Goal: Transaction & Acquisition: Obtain resource

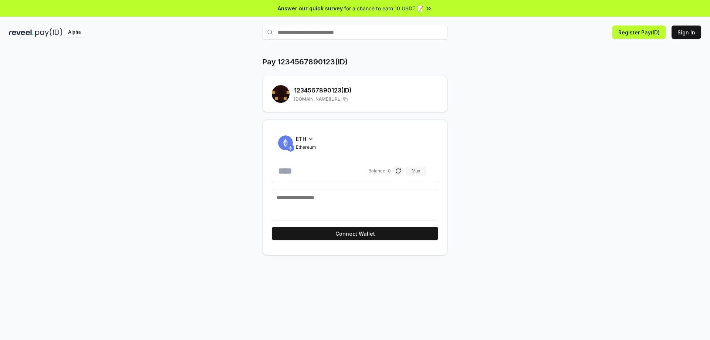
click at [491, 72] on div "Pay 1234567890123(ID) 1234567890123 (ID) reveel.id/pay/1234567890123 ETH Ethere…" at bounding box center [355, 156] width 444 height 199
click at [426, 169] on button "Max" at bounding box center [416, 170] width 20 height 9
click at [685, 31] on button "Sign In" at bounding box center [687, 32] width 30 height 13
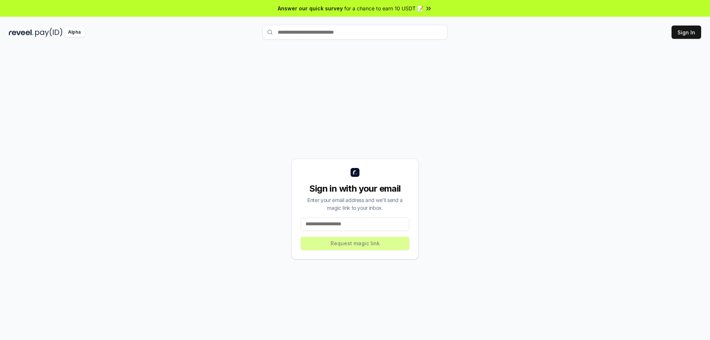
click at [355, 224] on input at bounding box center [355, 223] width 109 height 13
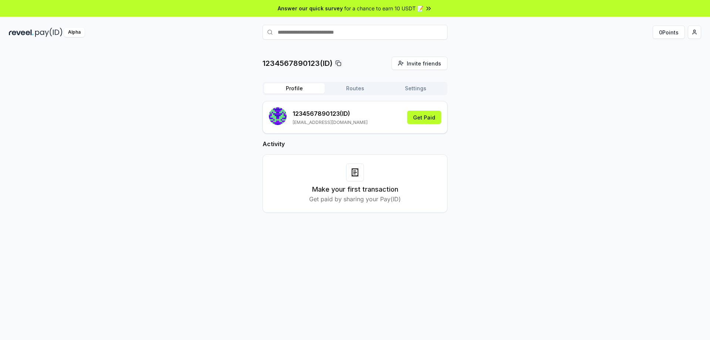
click at [484, 131] on div "1234567890123(ID) Invite friends Invite Profile Routes Settings 1234567890123 (…" at bounding box center [355, 141] width 692 height 168
click at [487, 114] on div "1234567890123(ID) Invite friends Invite Profile Routes Settings 1234567890123 (…" at bounding box center [355, 141] width 692 height 168
click at [426, 118] on button "Get Paid" at bounding box center [424, 117] width 34 height 13
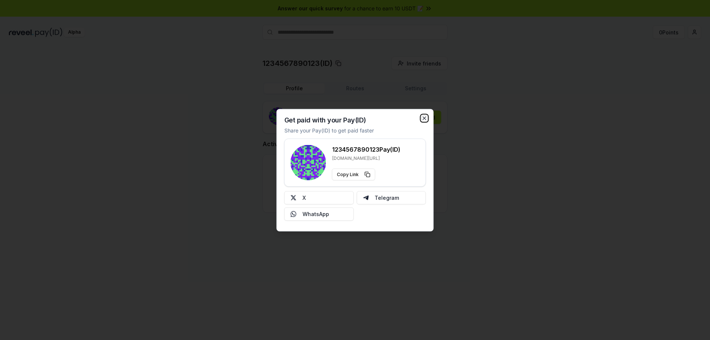
click at [426, 121] on icon "button" at bounding box center [425, 118] width 6 height 6
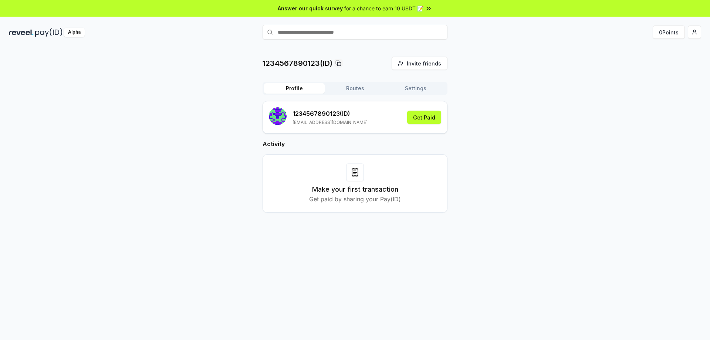
click at [400, 7] on span "for a chance to earn 10 USDT 📝" at bounding box center [383, 8] width 79 height 8
click at [484, 57] on div "1234567890123(ID) Invite friends Invite Profile Routes Settings 1234567890123 (…" at bounding box center [355, 141] width 692 height 168
click at [666, 31] on button "0 Points" at bounding box center [669, 32] width 32 height 13
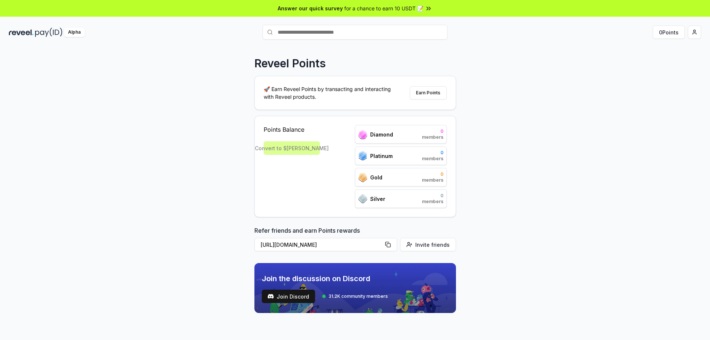
click at [495, 116] on div "Reveel Points 🚀 Earn Reveel Points by transacting and interacting with Reveel p…" at bounding box center [355, 201] width 710 height 319
click at [281, 143] on div "Convert to $[PERSON_NAME]" at bounding box center [292, 147] width 56 height 13
click at [426, 91] on button "Earn Points" at bounding box center [428, 92] width 37 height 13
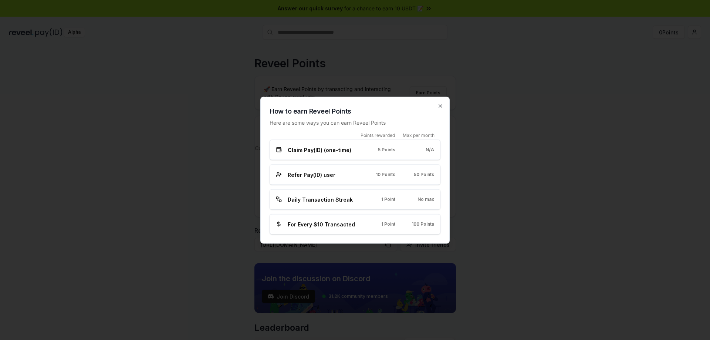
click at [368, 152] on div "Claim Pay(ID) (one-time) 5 Points N/A" at bounding box center [355, 150] width 158 height 8
click at [354, 167] on div "Refer Pay(ID) user 10 Points 50 Points" at bounding box center [355, 174] width 171 height 20
click at [364, 153] on div "Claim Pay(ID) (one-time) 5 Points N/A" at bounding box center [355, 150] width 158 height 8
click at [346, 152] on span "Claim Pay(ID) (one-time)" at bounding box center [320, 150] width 64 height 8
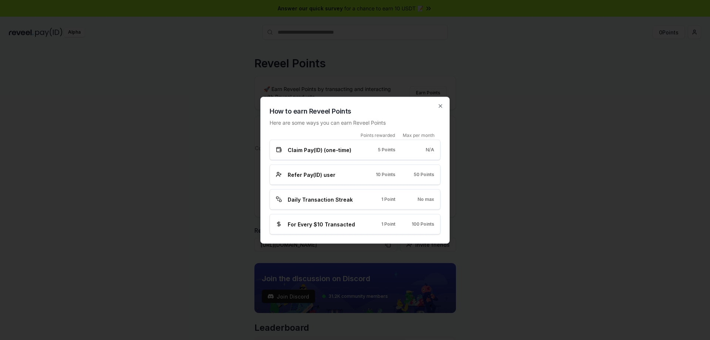
click at [374, 153] on div "Claim Pay(ID) (one-time) 5 Points N/A" at bounding box center [355, 149] width 171 height 20
click at [372, 185] on div "Points rewarded Max per month Claim Pay(ID) (one-time) 5 Points N/A Refer Pay(I…" at bounding box center [355, 183] width 171 height 102
click at [374, 203] on div "Daily Transaction Streak 1 Point No max" at bounding box center [355, 199] width 158 height 8
click at [362, 200] on div "Daily Transaction Streak 1 Point No max" at bounding box center [355, 199] width 158 height 8
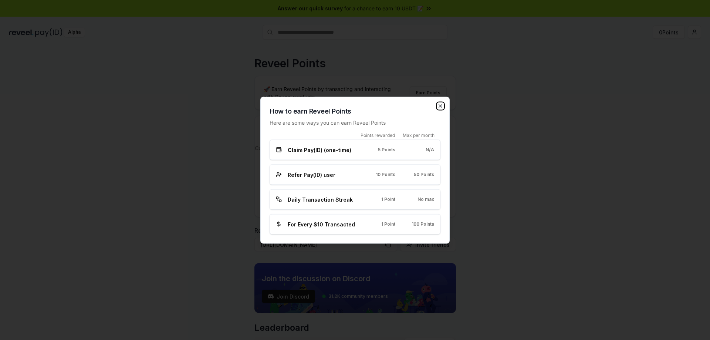
click at [441, 108] on icon "button" at bounding box center [440, 106] width 6 height 6
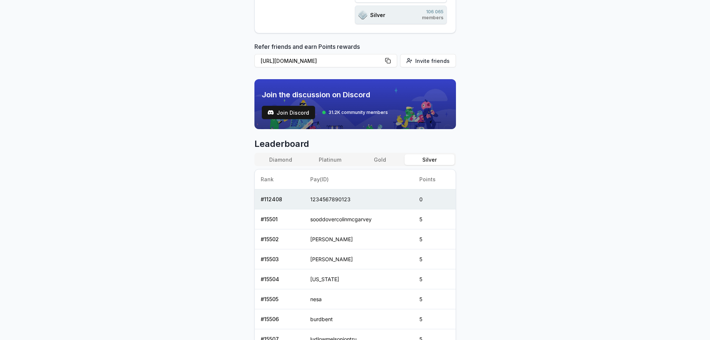
scroll to position [185, 0]
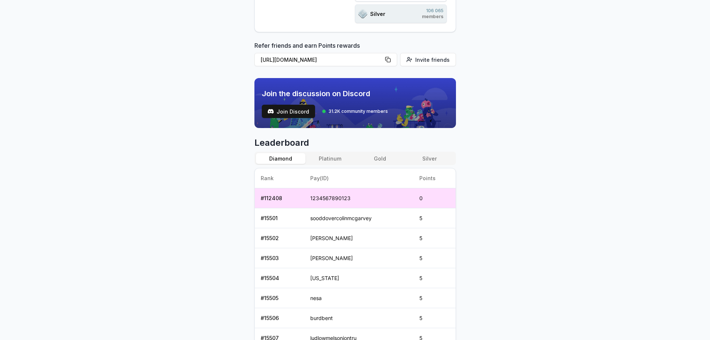
click at [294, 160] on button "Diamond" at bounding box center [281, 158] width 50 height 11
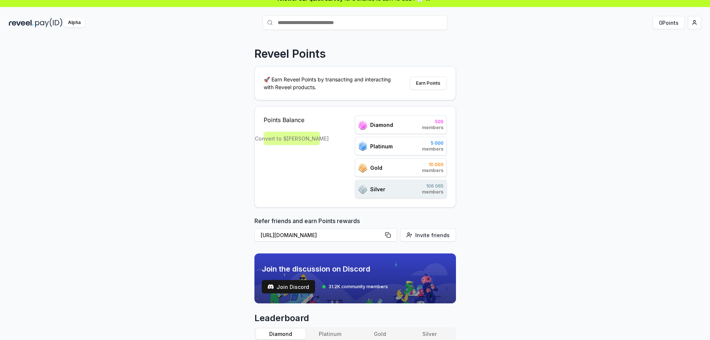
scroll to position [0, 0]
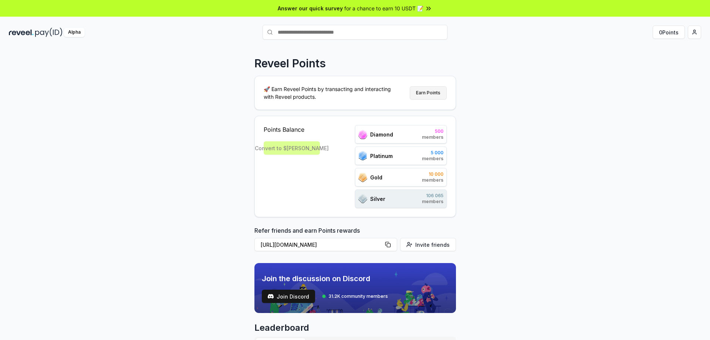
click at [419, 94] on button "Earn Points" at bounding box center [428, 92] width 37 height 13
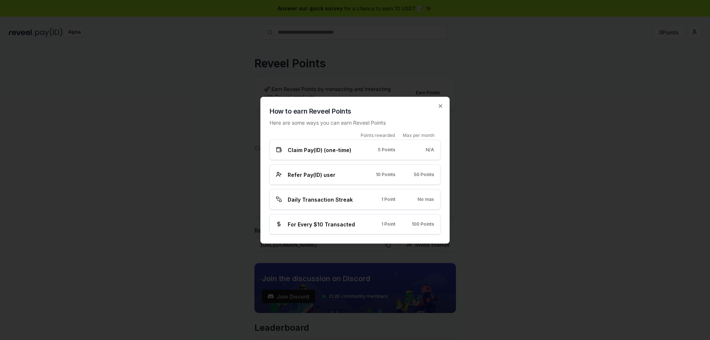
click at [333, 153] on span "Claim Pay(ID) (one-time)" at bounding box center [320, 150] width 64 height 8
click at [346, 152] on span "Claim Pay(ID) (one-time)" at bounding box center [320, 150] width 64 height 8
click at [338, 169] on div "Refer Pay(ID) user 10 Points 50 Points" at bounding box center [355, 174] width 171 height 20
click at [339, 200] on span "Daily Transaction Streak" at bounding box center [320, 199] width 65 height 8
click at [343, 200] on span "Daily Transaction Streak" at bounding box center [320, 199] width 65 height 8
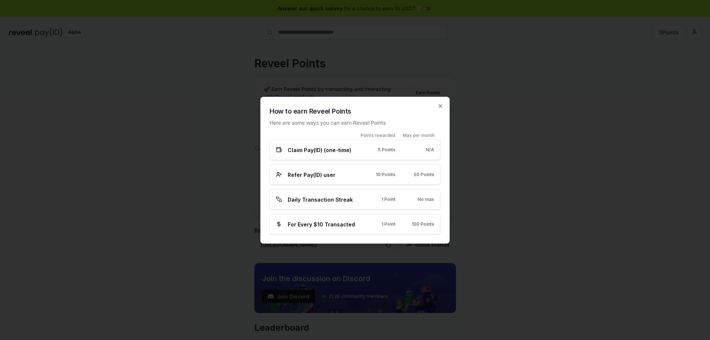
click at [357, 225] on div "For Every $10 Transacted" at bounding box center [316, 224] width 81 height 8
click at [443, 107] on icon "button" at bounding box center [440, 106] width 6 height 6
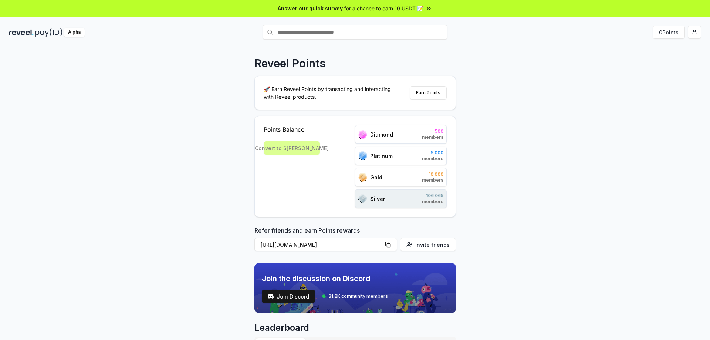
click at [78, 34] on div "Alpha" at bounding box center [74, 32] width 21 height 9
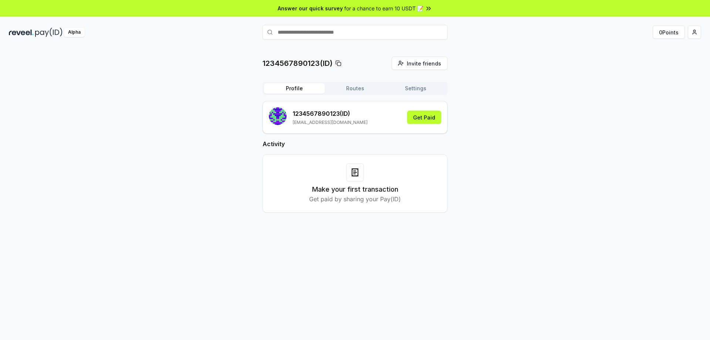
click at [352, 88] on button "Routes" at bounding box center [355, 88] width 61 height 10
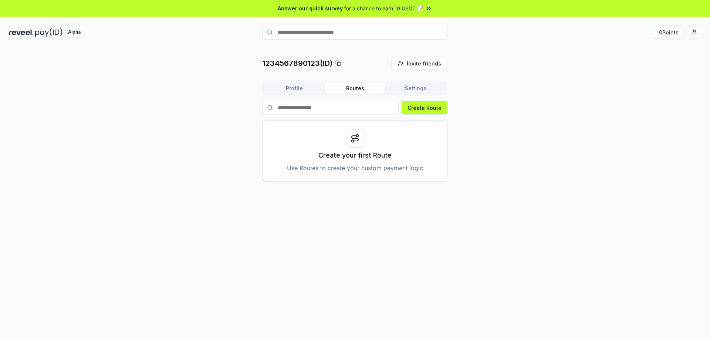
click at [412, 90] on button "Settings" at bounding box center [415, 88] width 61 height 10
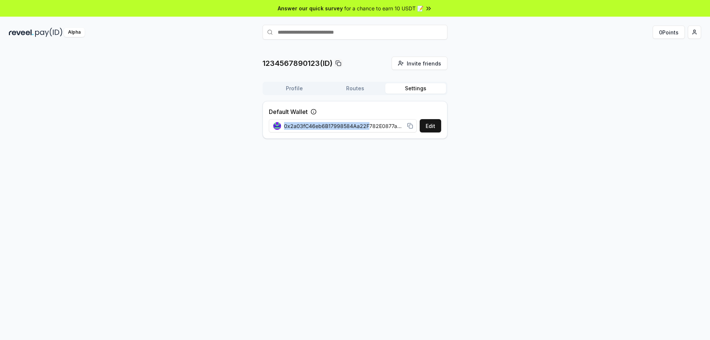
drag, startPoint x: 366, startPoint y: 127, endPoint x: 481, endPoint y: 127, distance: 114.6
click at [481, 127] on div "1234567890123(ID) Invite friends Invite Profile Routes Settings Default Wallet …" at bounding box center [355, 101] width 692 height 88
click at [371, 128] on span "0x2a03fC46eb6B17998584Aa22F782E0877a40cfd0" at bounding box center [344, 126] width 120 height 8
drag, startPoint x: 379, startPoint y: 126, endPoint x: 463, endPoint y: 130, distance: 83.3
click at [463, 130] on div "1234567890123(ID) Invite friends Invite Profile Routes Settings Default Wallet …" at bounding box center [355, 101] width 692 height 88
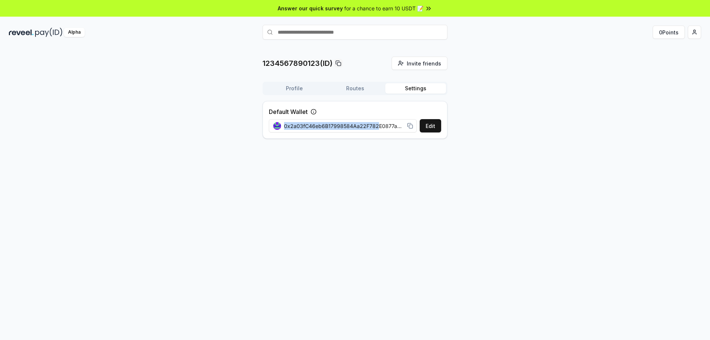
click at [375, 124] on span "0x2a03fC46eb6B17998584Aa22F782E0877a40cfd0" at bounding box center [344, 126] width 120 height 8
drag, startPoint x: 381, startPoint y: 126, endPoint x: 389, endPoint y: 126, distance: 8.1
click at [404, 125] on span "0x2a03fC46eb6B17998584Aa22F782E0877a40cfd0" at bounding box center [344, 126] width 120 height 8
click at [376, 126] on span "0x2a03fC46eb6B17998584Aa22F782E0877a40cfd0" at bounding box center [344, 126] width 120 height 8
click at [300, 90] on button "Profile" at bounding box center [294, 88] width 61 height 10
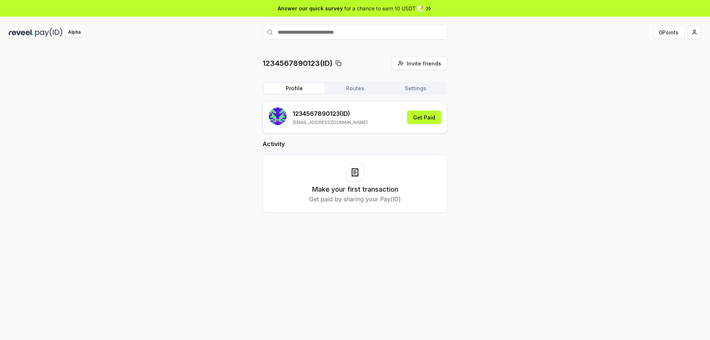
click at [376, 156] on div "Make your first transaction Get paid by sharing your Pay(ID)" at bounding box center [355, 183] width 185 height 58
click at [360, 167] on div at bounding box center [355, 172] width 18 height 18
click at [665, 28] on button "0 Points" at bounding box center [669, 32] width 32 height 13
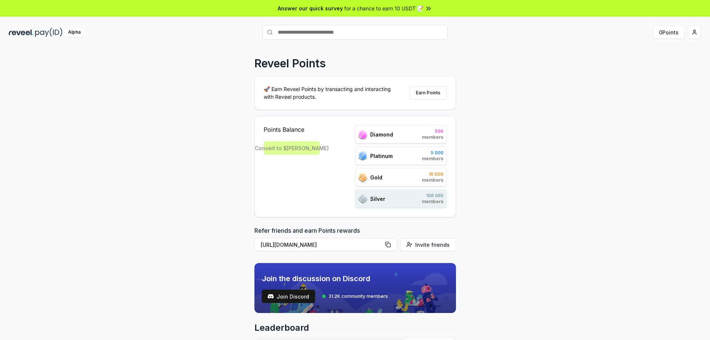
click at [303, 149] on div "Convert to $[PERSON_NAME]" at bounding box center [292, 147] width 56 height 13
click at [299, 149] on div "Convert to $[PERSON_NAME]" at bounding box center [292, 147] width 56 height 13
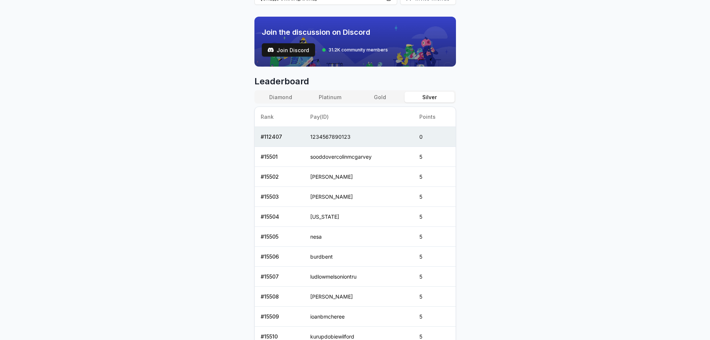
scroll to position [259, 0]
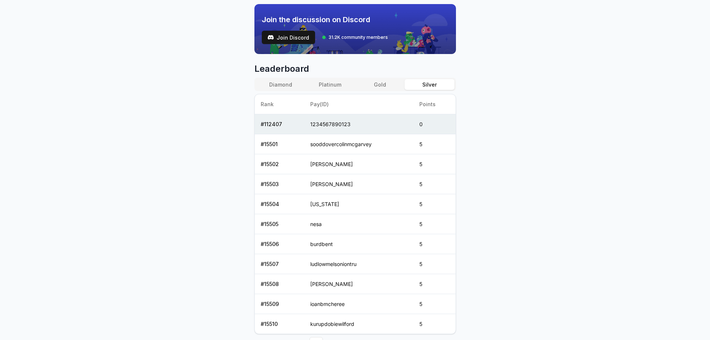
click at [425, 127] on td "0" at bounding box center [434, 124] width 42 height 20
click at [385, 85] on button "Gold" at bounding box center [380, 84] width 50 height 11
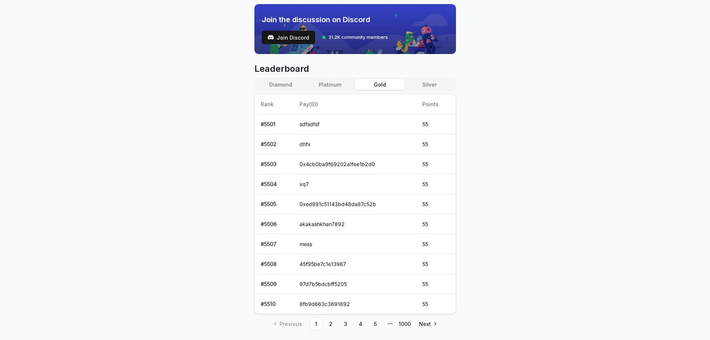
click at [296, 86] on button "Diamond" at bounding box center [281, 84] width 50 height 11
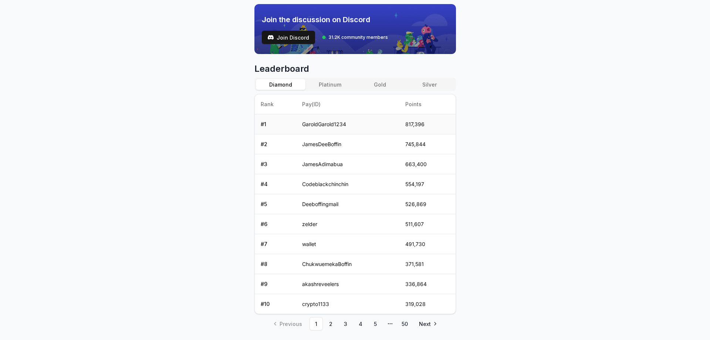
click at [425, 121] on td "817,396" at bounding box center [427, 124] width 56 height 20
click at [443, 62] on div "Reveel Points 🚀 Earn Reveel Points by transacting and interacting with Reveel p…" at bounding box center [355, 79] width 202 height 562
click at [428, 93] on div "Diamond Platinum Gold Silver Rank Pay(ID) Points # 1 GaroldGarold1234 817,396 #…" at bounding box center [355, 196] width 202 height 236
click at [432, 88] on button "Silver" at bounding box center [430, 84] width 50 height 11
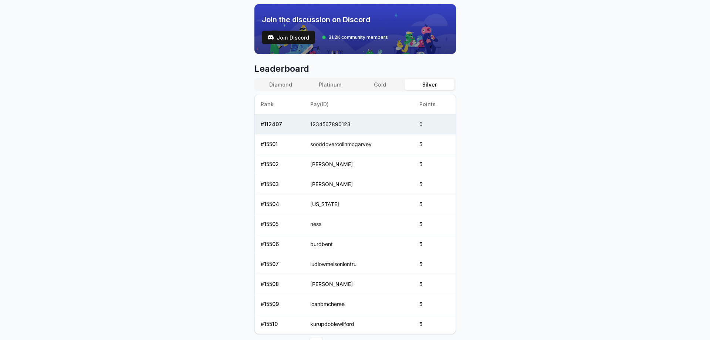
click at [288, 84] on button "Diamond" at bounding box center [281, 84] width 50 height 11
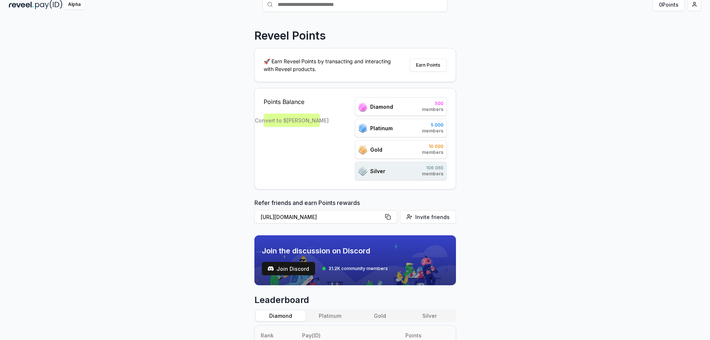
scroll to position [0, 0]
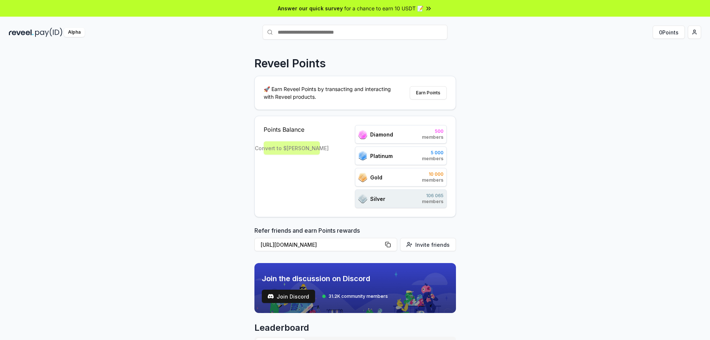
click at [384, 115] on div "Reveel Points 🚀 Earn Reveel Points by transacting and interacting with Reveel p…" at bounding box center [355, 338] width 202 height 562
click at [444, 85] on div "🚀 Earn Reveel Points by transacting and interacting with Reveel products. Earn …" at bounding box center [355, 92] width 201 height 33
click at [436, 92] on button "Earn Points" at bounding box center [428, 92] width 37 height 13
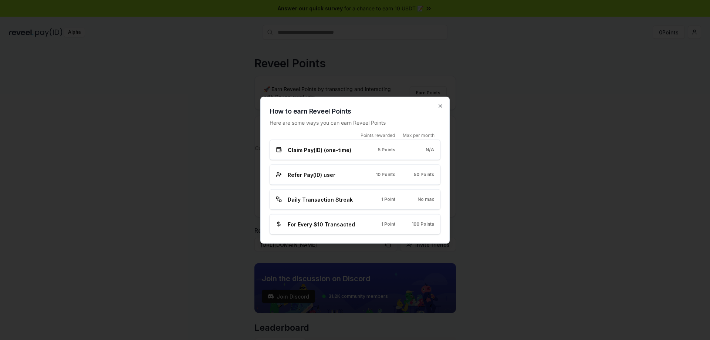
click at [348, 153] on div "Claim Pay(ID) (one-time) 5 Points N/A" at bounding box center [355, 149] width 171 height 20
click at [367, 145] on div "Claim Pay(ID) (one-time) 5 Points N/A" at bounding box center [355, 149] width 171 height 20
click at [341, 154] on div "Claim Pay(ID) (one-time) 5 Points N/A" at bounding box center [355, 149] width 171 height 20
click at [331, 149] on span "Claim Pay(ID) (one-time)" at bounding box center [320, 150] width 64 height 8
click at [326, 152] on span "Claim Pay(ID) (one-time)" at bounding box center [320, 150] width 64 height 8
